Goal: Task Accomplishment & Management: Use online tool/utility

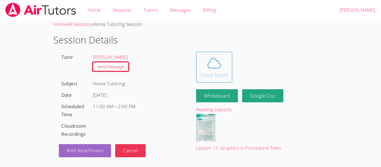
click at [215, 72] on div "Cloud Room" at bounding box center [214, 75] width 28 height 8
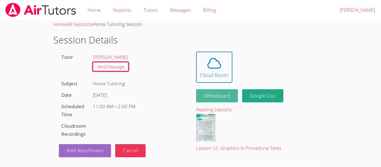
click at [217, 94] on button "Whiteboard" at bounding box center [217, 95] width 42 height 13
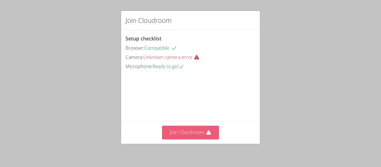
click at [199, 134] on button "Join Cloudroom" at bounding box center [190, 133] width 57 height 14
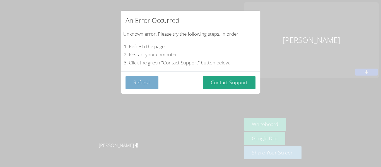
click at [149, 87] on button "Refresh" at bounding box center [142, 82] width 33 height 13
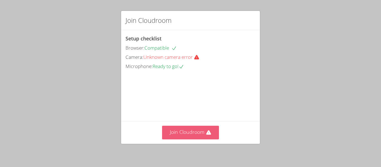
click at [200, 132] on button "Join Cloudroom" at bounding box center [190, 133] width 57 height 14
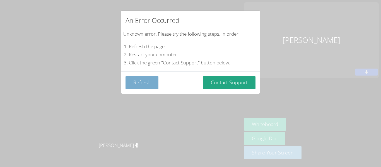
click at [141, 83] on button "Refresh" at bounding box center [142, 82] width 33 height 13
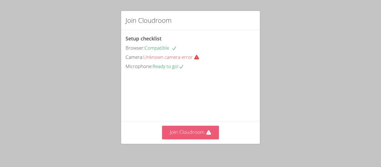
click at [197, 135] on button "Join Cloudroom" at bounding box center [190, 133] width 57 height 14
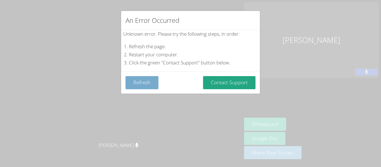
click at [149, 81] on button "Refresh" at bounding box center [142, 82] width 33 height 13
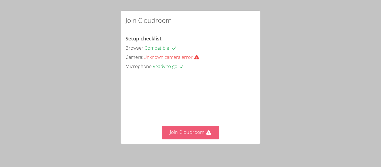
click at [194, 131] on button "Join Cloudroom" at bounding box center [190, 133] width 57 height 14
